Goal: Task Accomplishment & Management: Complete application form

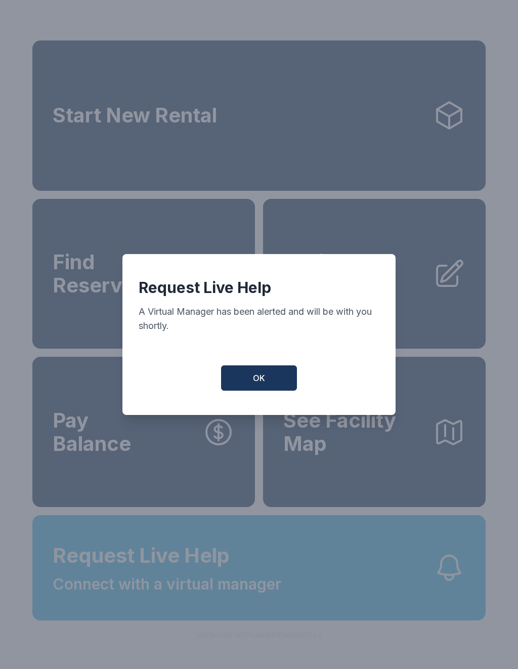
click at [280, 391] on button "OK" at bounding box center [259, 377] width 76 height 25
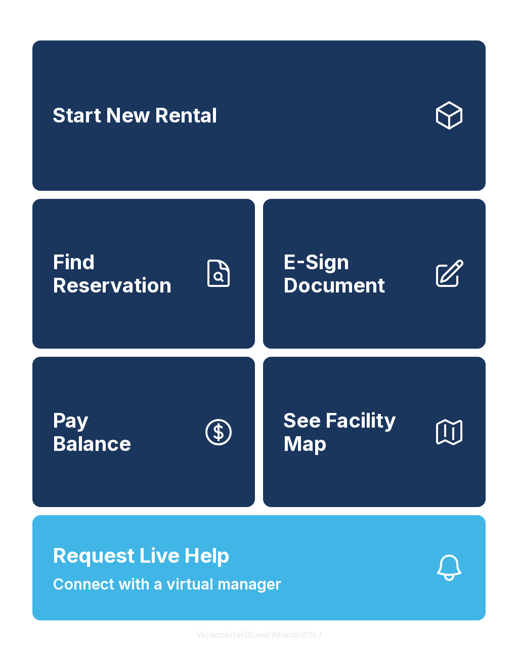
click at [410, 137] on link "Start New Rental" at bounding box center [259, 115] width 454 height 150
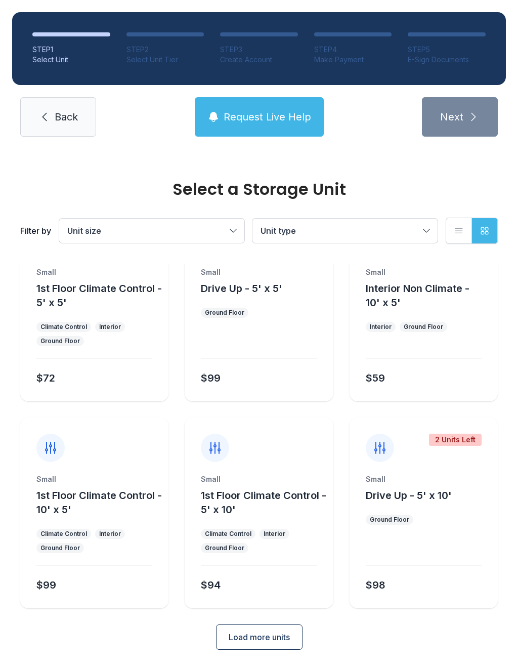
scroll to position [55, 0]
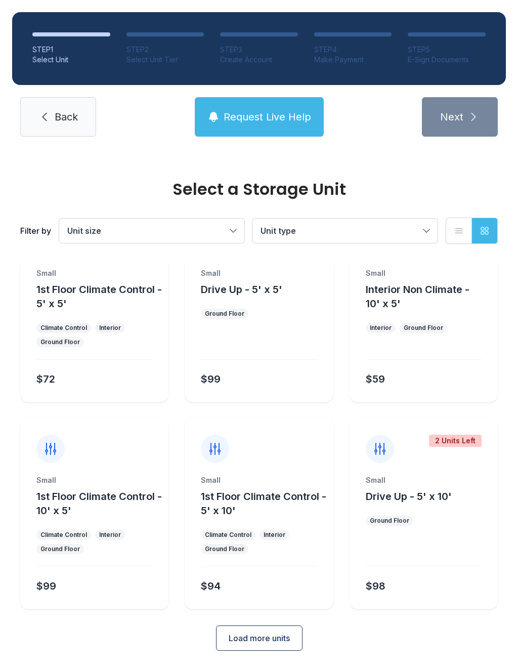
click at [39, 113] on icon at bounding box center [44, 117] width 12 height 12
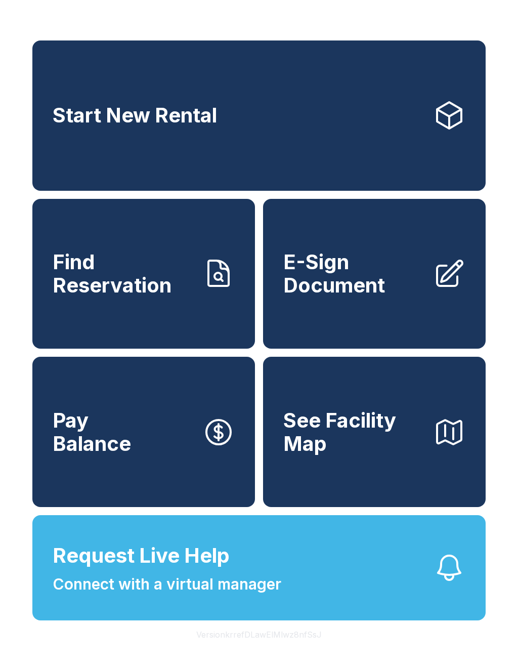
click at [130, 297] on span "Find Reservation" at bounding box center [124, 274] width 142 height 46
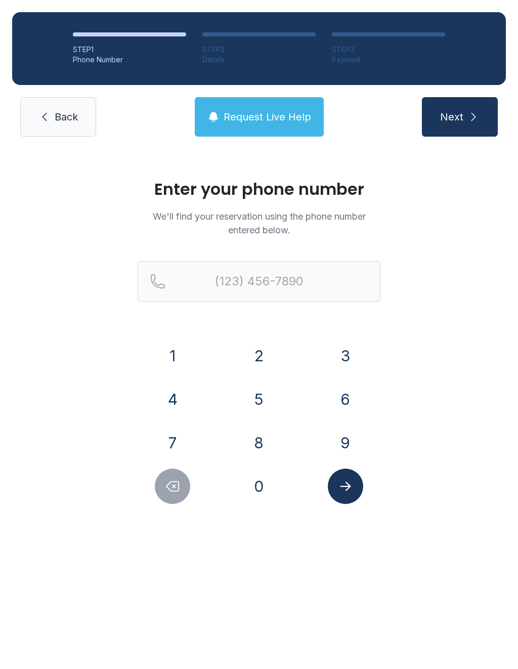
click at [354, 356] on button "3" at bounding box center [345, 355] width 35 height 35
click at [263, 484] on button "0" at bounding box center [258, 486] width 35 height 35
click at [357, 347] on button "3" at bounding box center [345, 355] width 35 height 35
click at [354, 350] on button "3" at bounding box center [345, 355] width 35 height 35
click at [254, 353] on button "2" at bounding box center [258, 355] width 35 height 35
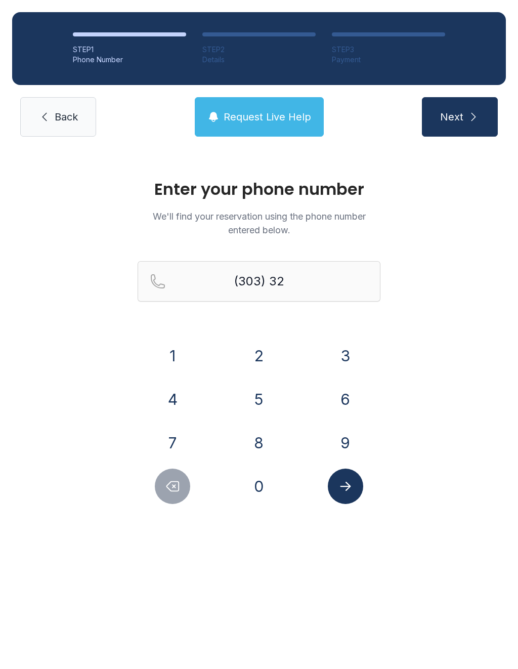
click at [266, 448] on button "8" at bounding box center [258, 442] width 35 height 35
click at [263, 397] on button "5" at bounding box center [258, 399] width 35 height 35
click at [350, 447] on button "9" at bounding box center [345, 442] width 35 height 35
click at [169, 446] on button "7" at bounding box center [172, 442] width 35 height 35
click at [353, 441] on button "9" at bounding box center [345, 442] width 35 height 35
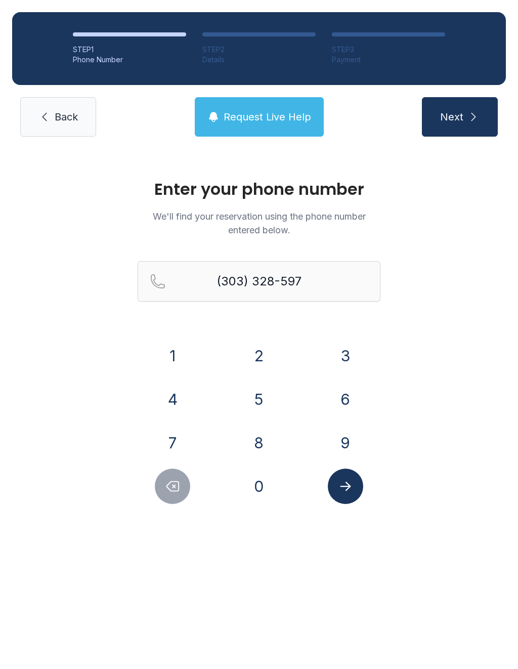
type input "[PHONE_NUMBER]"
click at [474, 116] on icon "submit" at bounding box center [474, 117] width 5 height 8
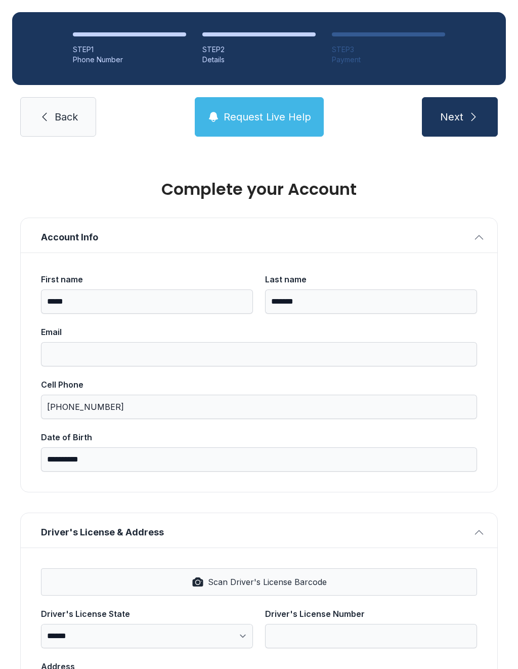
click at [304, 347] on input "Email" at bounding box center [259, 354] width 436 height 24
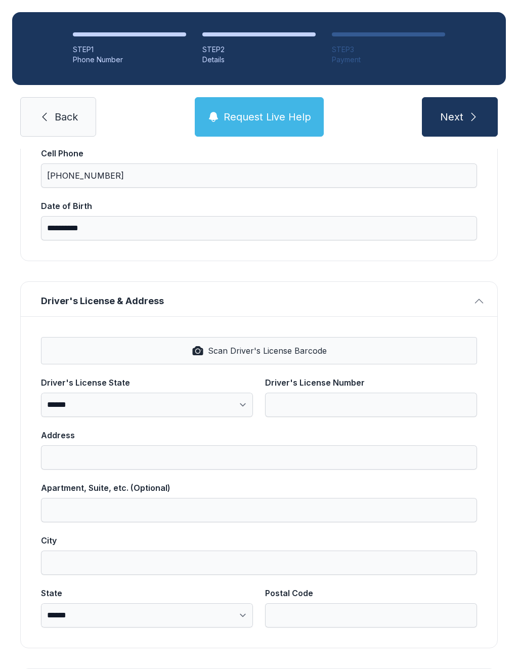
scroll to position [232, 0]
type input "**********"
click at [119, 228] on input "**********" at bounding box center [259, 227] width 436 height 24
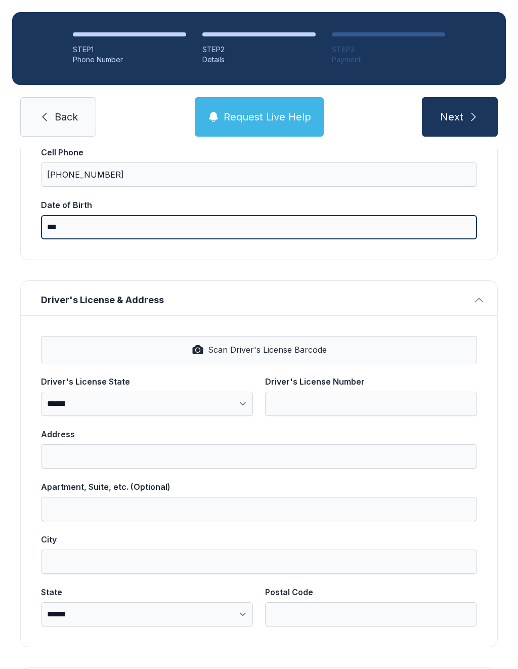
type input "*"
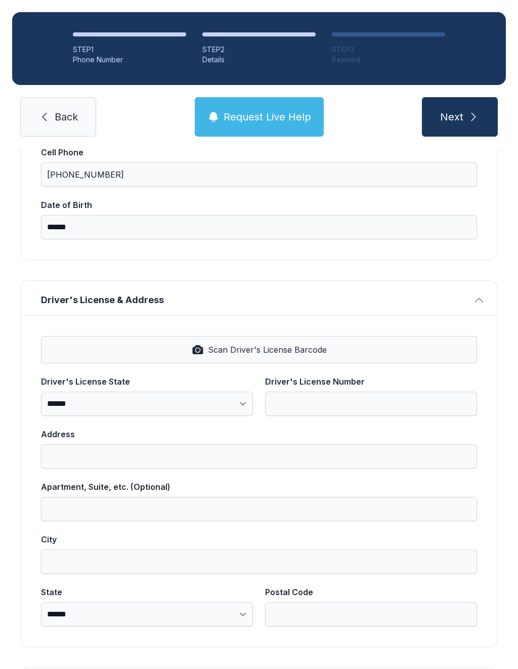
click at [335, 467] on input "Address" at bounding box center [259, 456] width 436 height 24
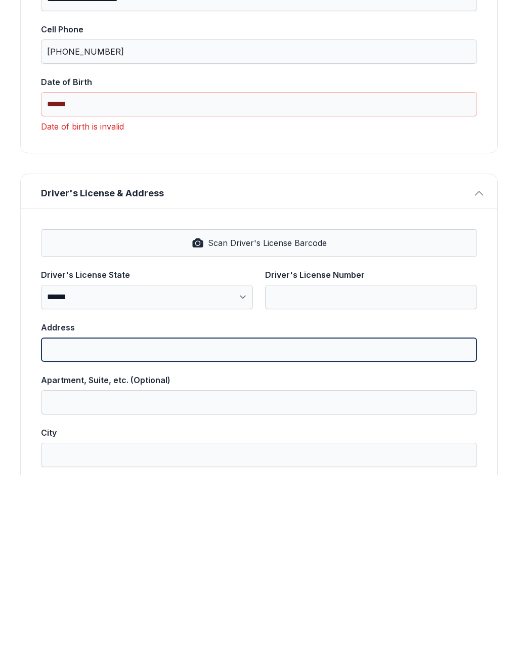
scroll to position [24, 0]
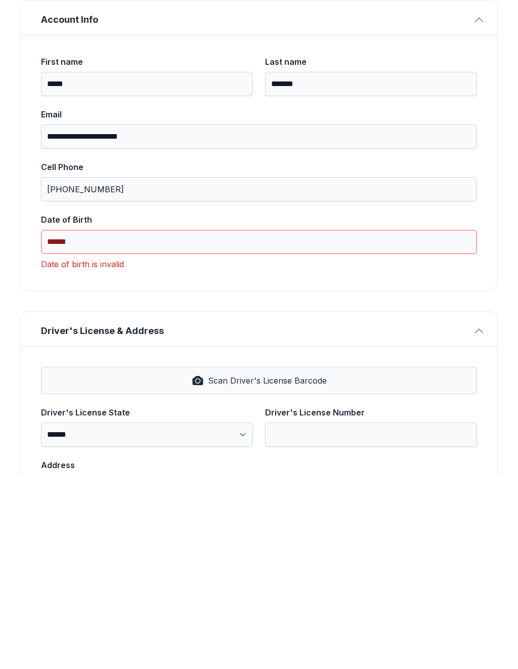
click at [100, 424] on input "******" at bounding box center [259, 436] width 436 height 24
type input "*********"
paste input "text"
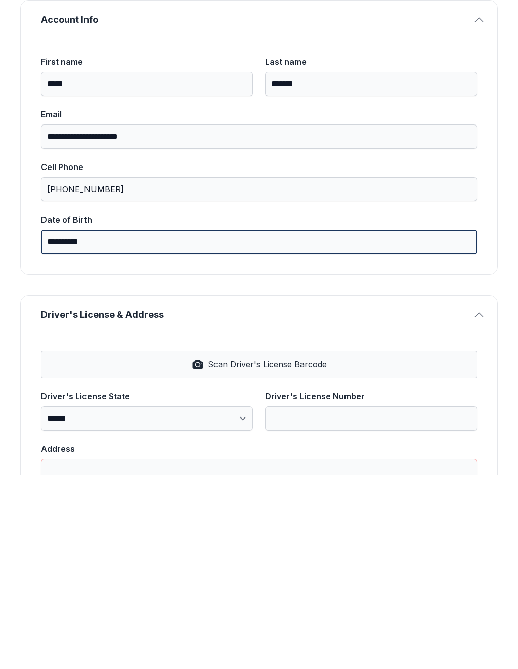
type input "**********"
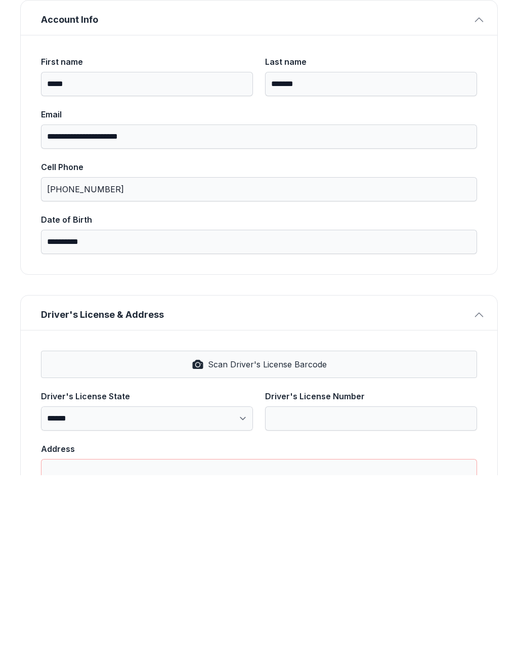
click at [379, 545] on button "Scan Driver's License Barcode" at bounding box center [259, 558] width 436 height 27
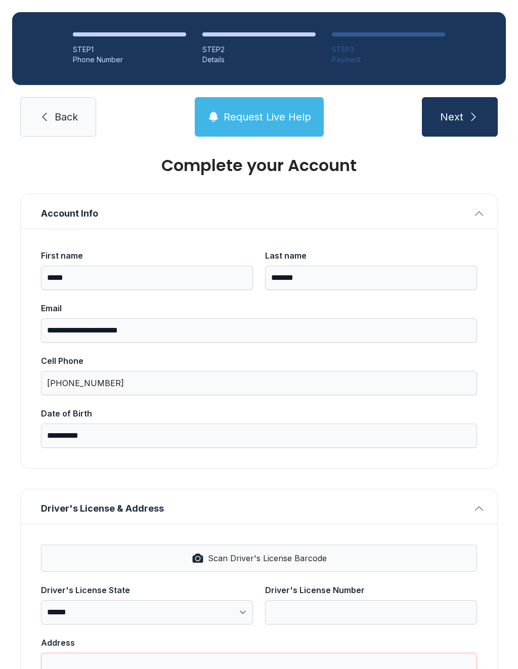
select select "**"
type input "*********"
type input "**********"
type input "********"
select select "**"
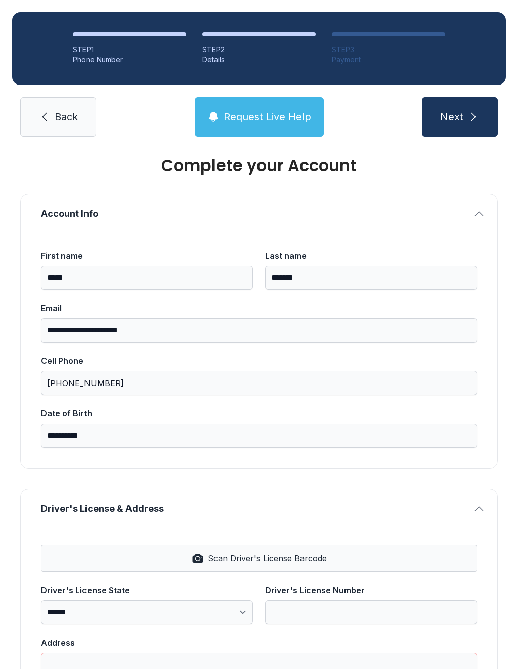
type input "*****"
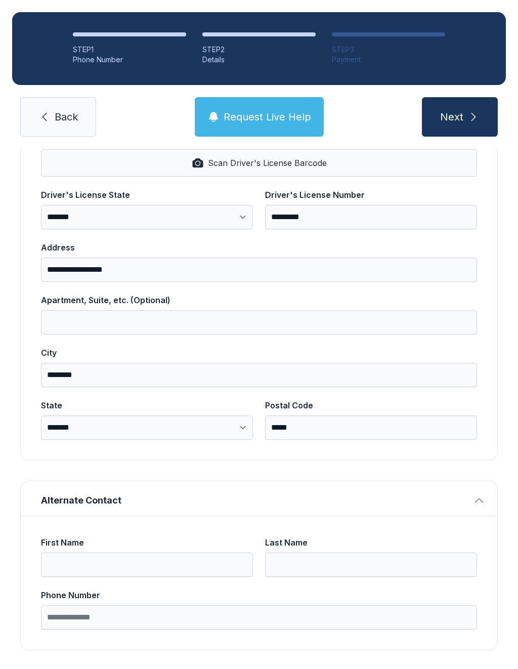
scroll to position [419, 0]
click at [495, 97] on button "Next" at bounding box center [460, 116] width 76 height 39
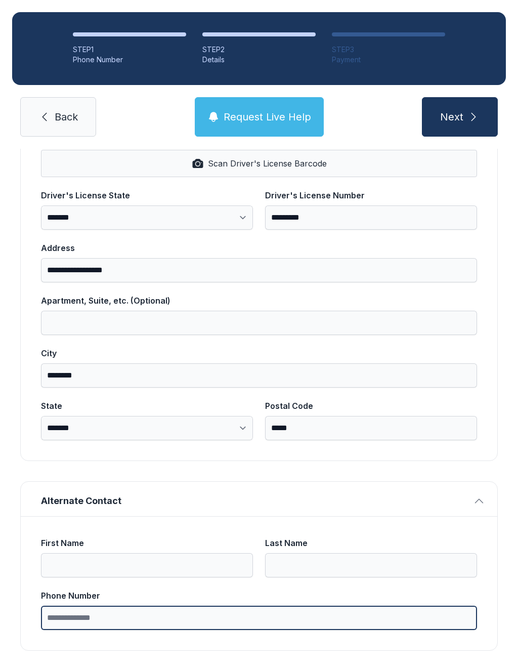
type input "*"
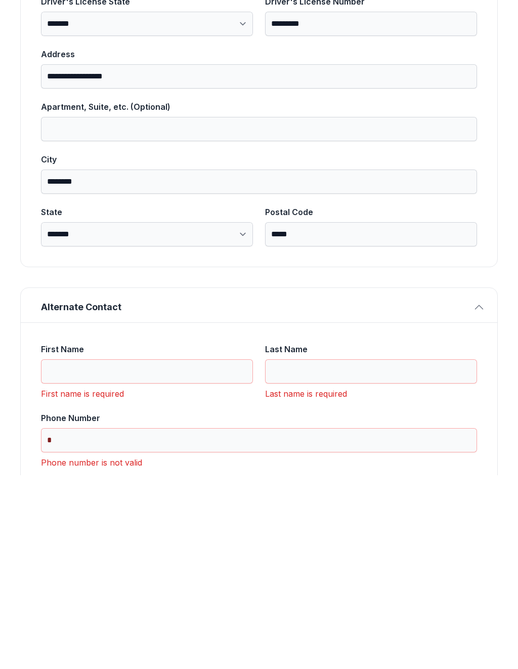
click at [73, 537] on label "First Name" at bounding box center [147, 557] width 212 height 40
click at [73, 553] on input "First Name" at bounding box center [147, 565] width 212 height 24
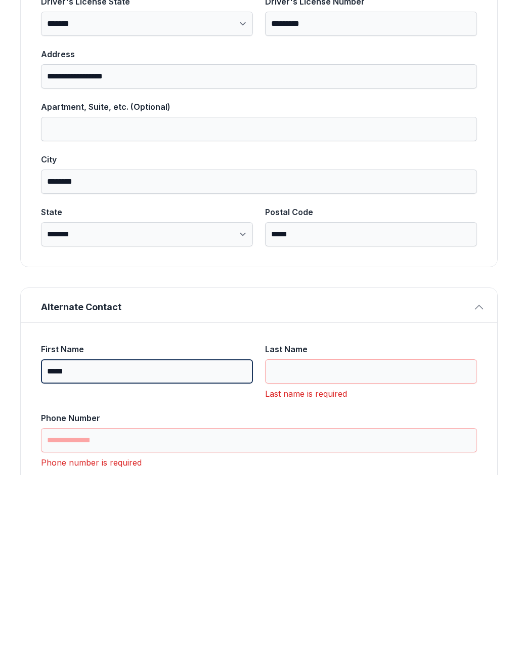
type input "*****"
click at [328, 553] on input "Last Name" at bounding box center [371, 565] width 212 height 24
type input "*"
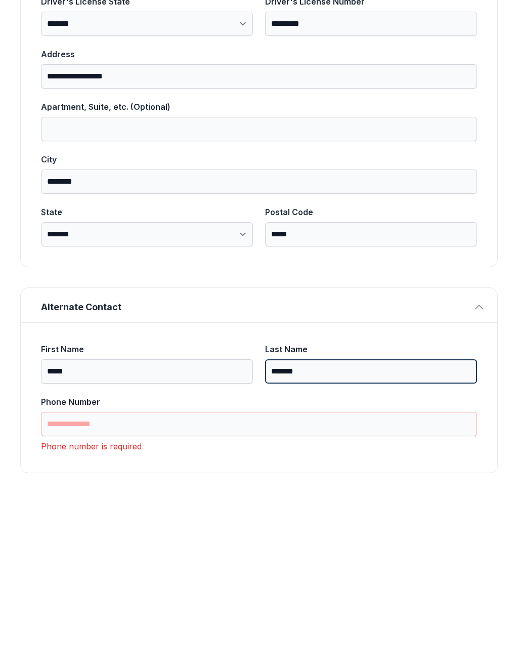
type input "*******"
click at [189, 606] on input "Phone Number" at bounding box center [259, 618] width 436 height 24
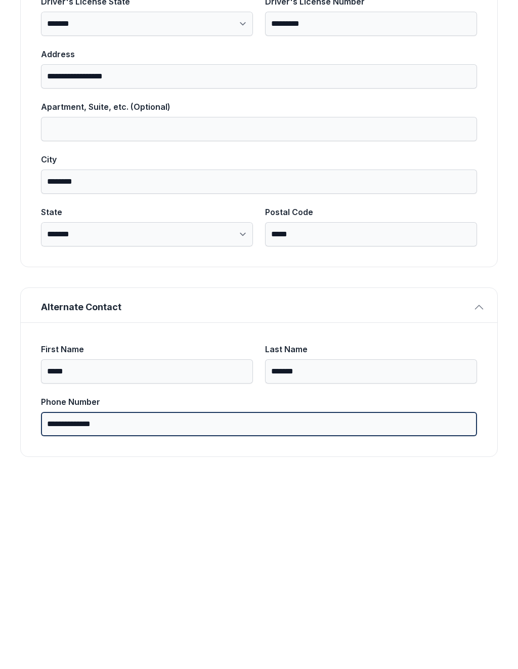
type input "**********"
click at [460, 97] on button "Next" at bounding box center [460, 116] width 76 height 39
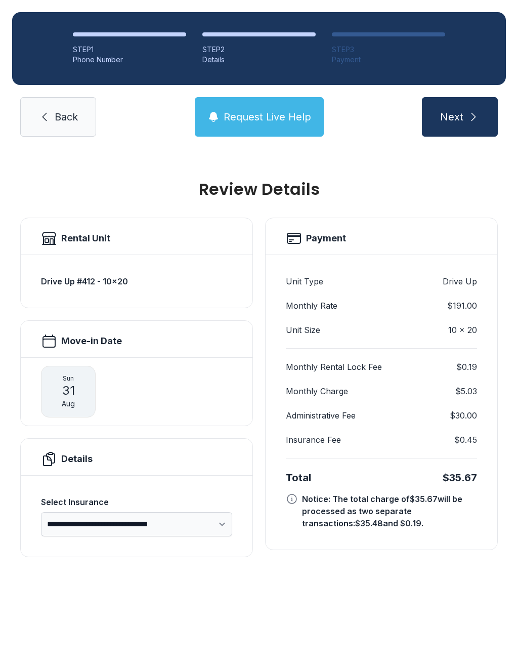
scroll to position [0, 0]
click at [75, 97] on link "Back" at bounding box center [58, 116] width 76 height 39
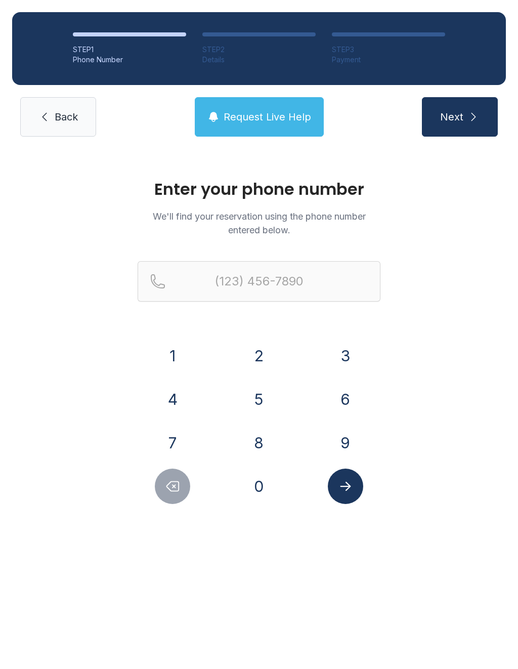
click at [39, 113] on icon at bounding box center [44, 117] width 12 height 12
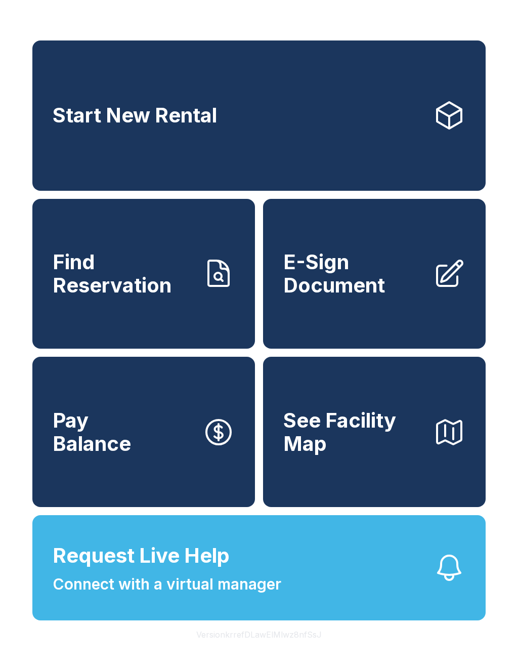
click at [143, 270] on span "Find Reservation" at bounding box center [124, 274] width 142 height 46
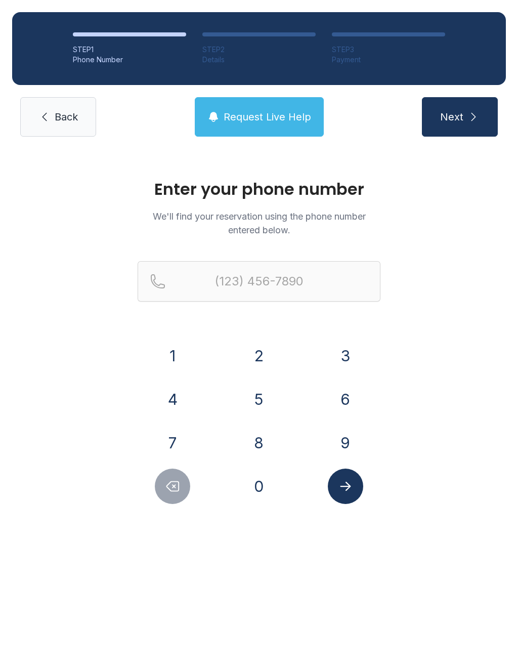
click at [345, 349] on button "3" at bounding box center [345, 355] width 35 height 35
click at [259, 478] on button "0" at bounding box center [258, 486] width 35 height 35
click at [347, 349] on button "3" at bounding box center [345, 355] width 35 height 35
click at [345, 350] on button "3" at bounding box center [345, 355] width 35 height 35
click at [259, 354] on button "2" at bounding box center [258, 355] width 35 height 35
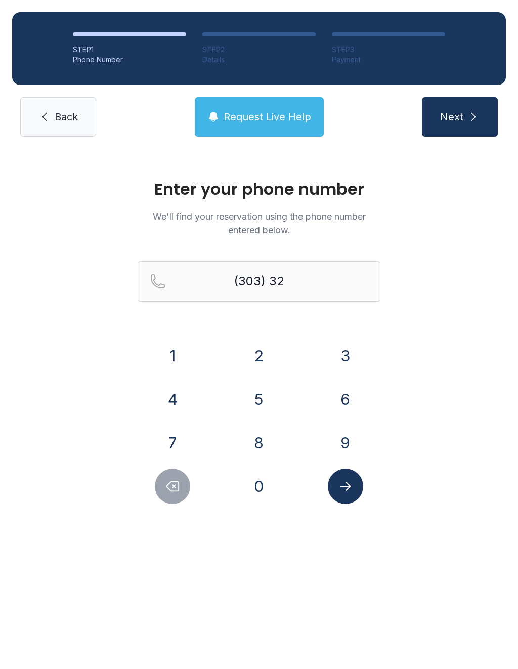
click at [272, 432] on button "8" at bounding box center [258, 442] width 35 height 35
click at [258, 394] on button "5" at bounding box center [258, 399] width 35 height 35
click at [355, 443] on button "9" at bounding box center [345, 442] width 35 height 35
click at [167, 444] on button "7" at bounding box center [172, 442] width 35 height 35
click at [355, 442] on button "9" at bounding box center [345, 442] width 35 height 35
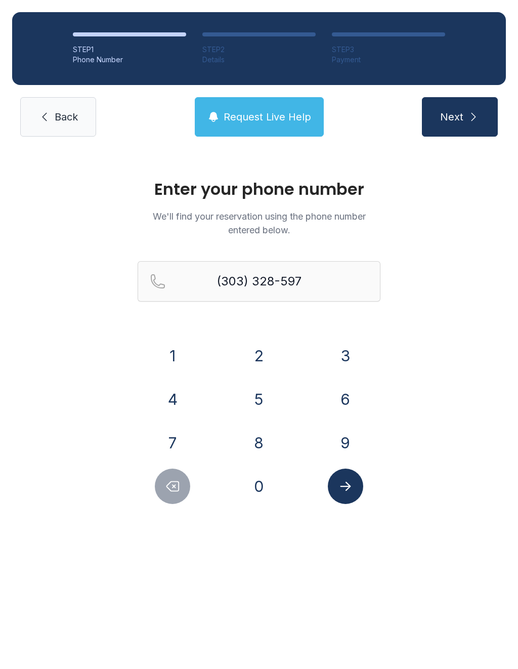
type input "[PHONE_NUMBER]"
click at [460, 122] on span "Next" at bounding box center [451, 117] width 23 height 14
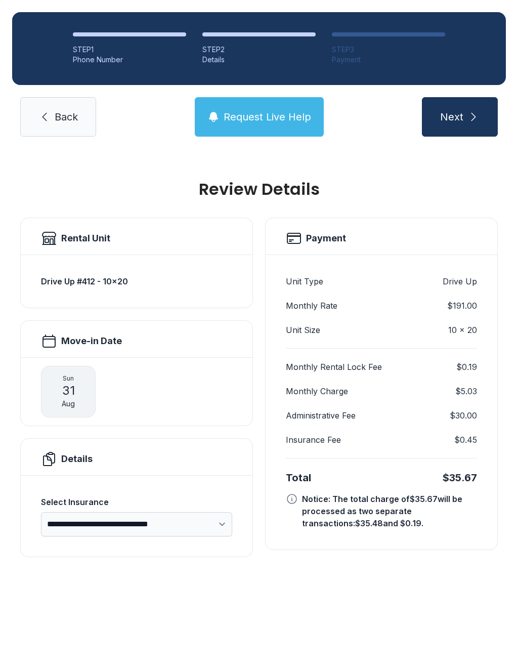
click at [57, 120] on span "Back" at bounding box center [66, 117] width 23 height 14
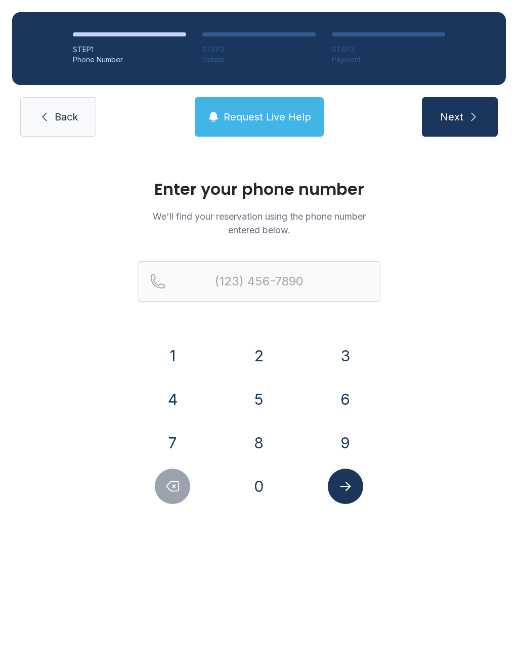
click at [79, 118] on link "Back" at bounding box center [58, 116] width 76 height 39
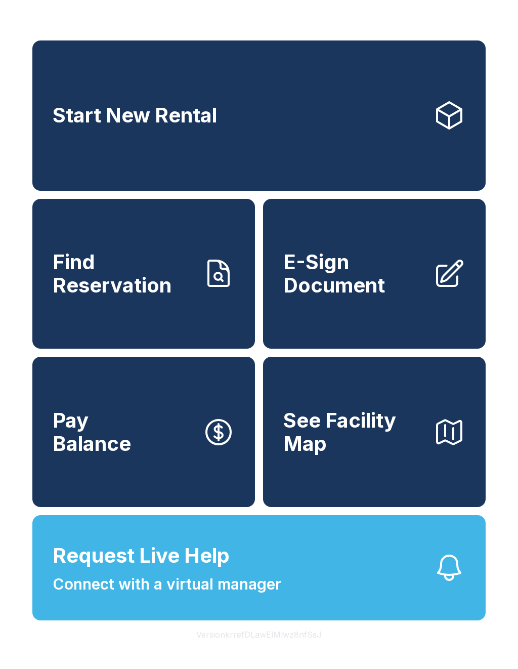
click at [386, 297] on span "E-Sign Document" at bounding box center [354, 274] width 142 height 46
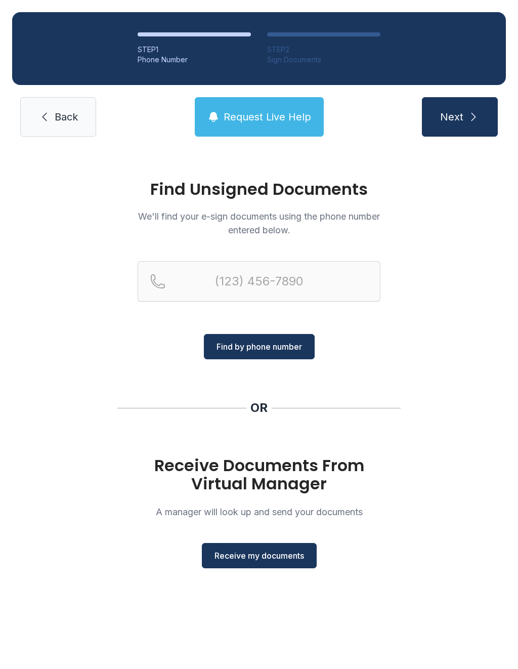
click at [260, 558] on span "Receive my documents" at bounding box center [260, 556] width 90 height 12
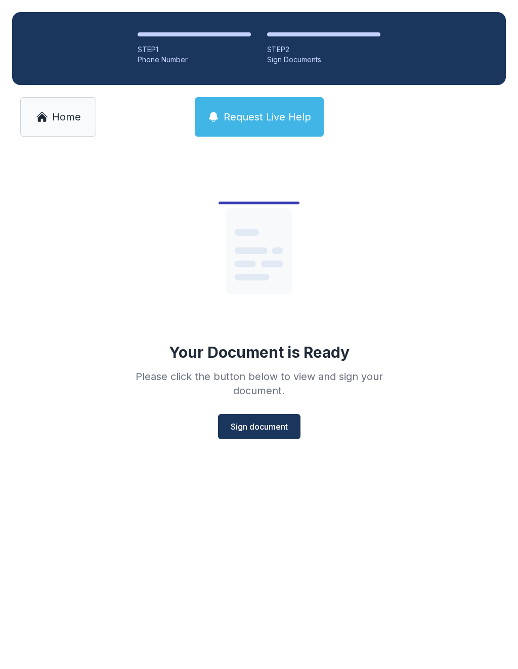
click at [263, 426] on span "Sign document" at bounding box center [259, 427] width 57 height 12
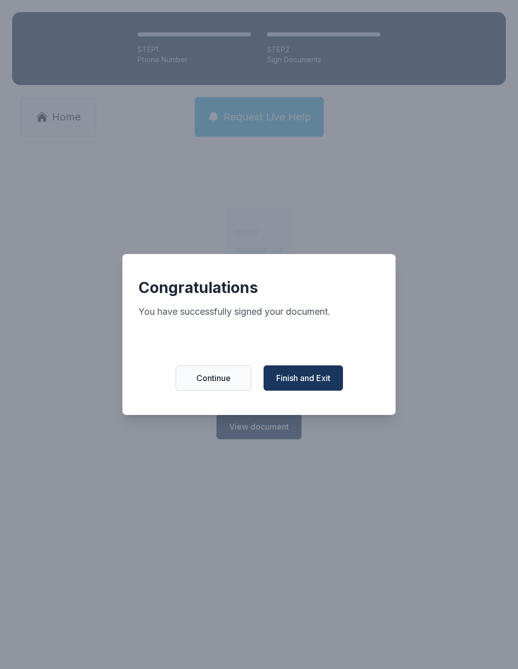
click at [307, 384] on span "Finish and Exit" at bounding box center [303, 378] width 54 height 12
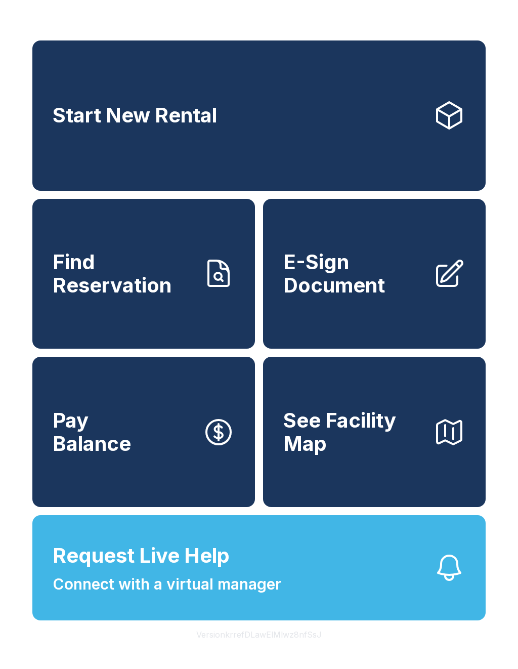
click at [342, 283] on span "E-Sign Document" at bounding box center [354, 274] width 142 height 46
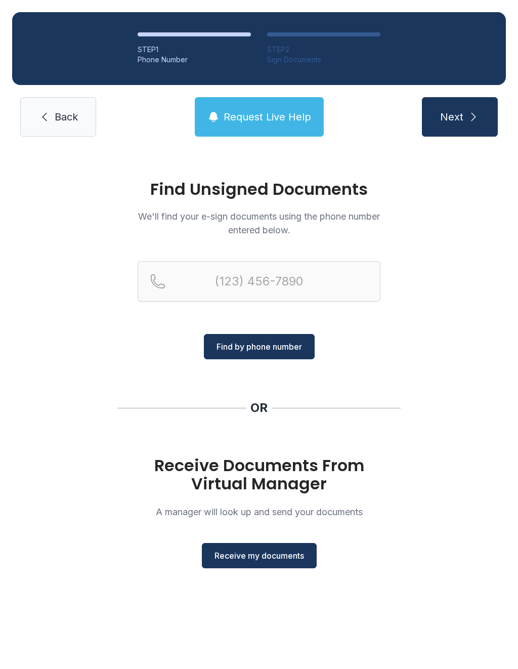
click at [263, 556] on span "Receive my documents" at bounding box center [260, 556] width 90 height 12
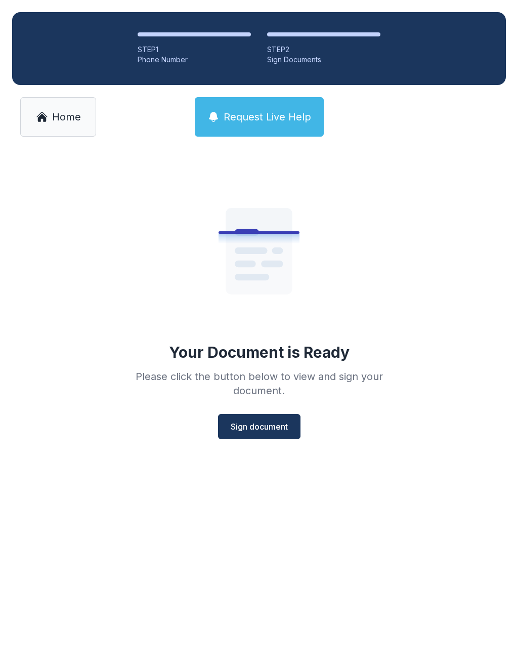
click at [264, 428] on span "Sign document" at bounding box center [259, 427] width 57 height 12
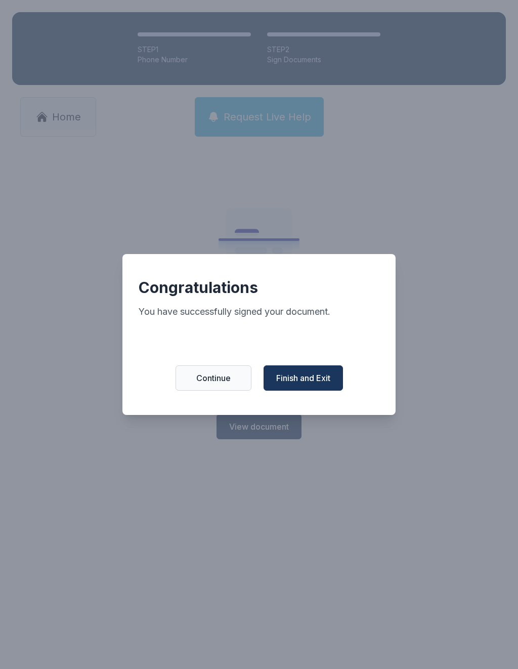
click at [310, 383] on span "Finish and Exit" at bounding box center [303, 378] width 54 height 12
